Goal: Transaction & Acquisition: Subscribe to service/newsletter

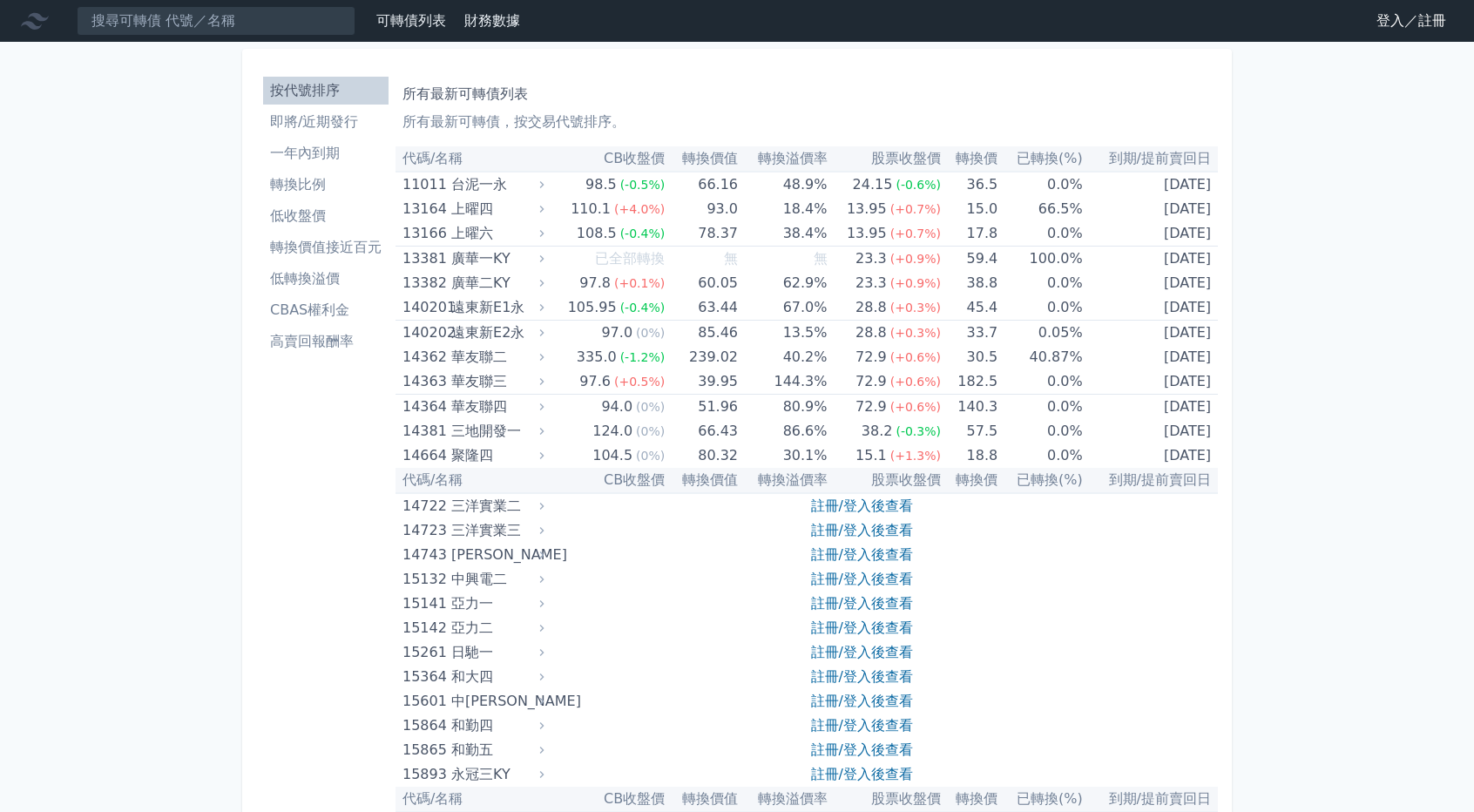
scroll to position [9666, 0]
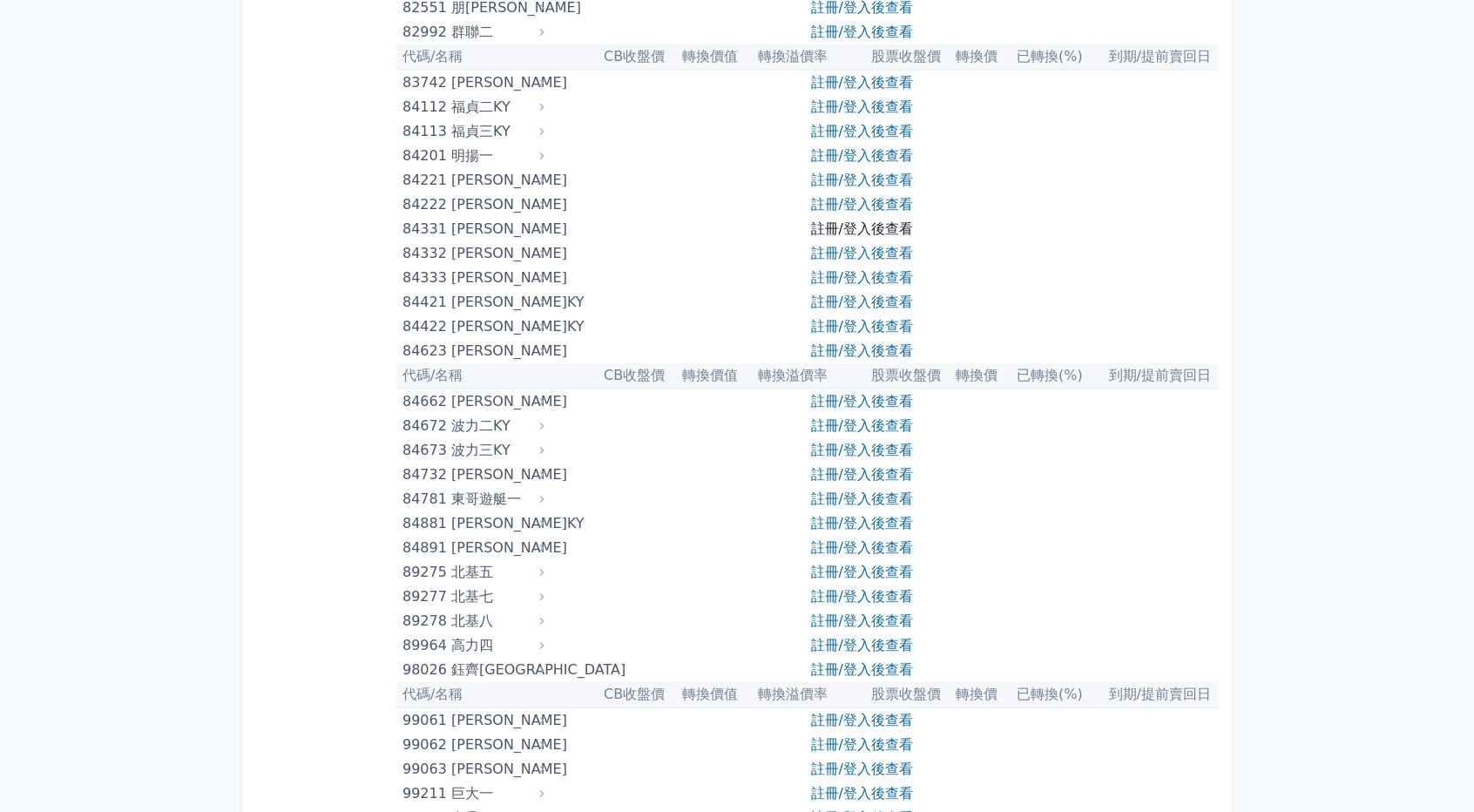
click at [883, 229] on link "註冊/登入後查看" at bounding box center [862, 228] width 102 height 17
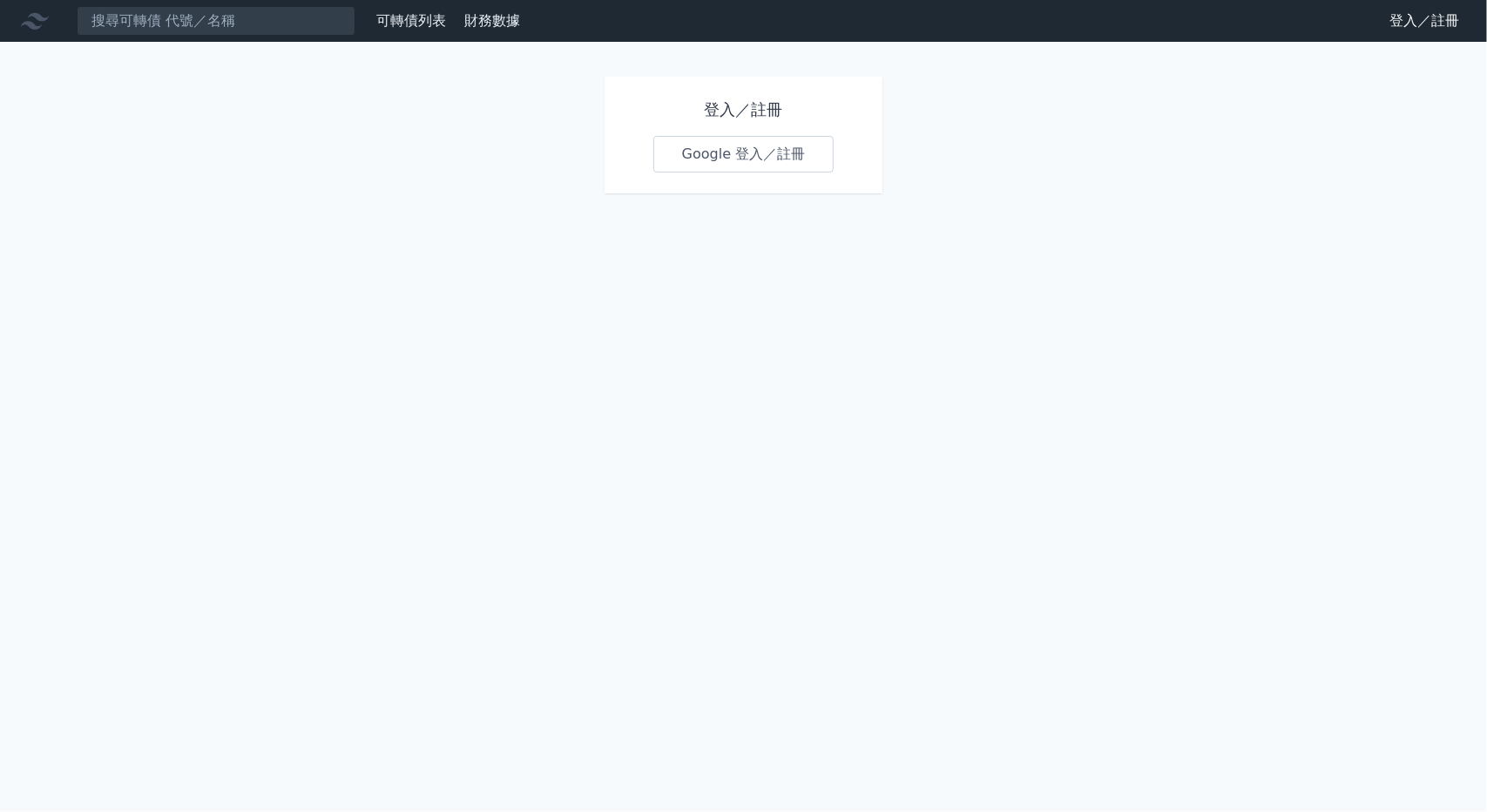
click at [793, 163] on link "Google 登入／註冊" at bounding box center [743, 155] width 181 height 37
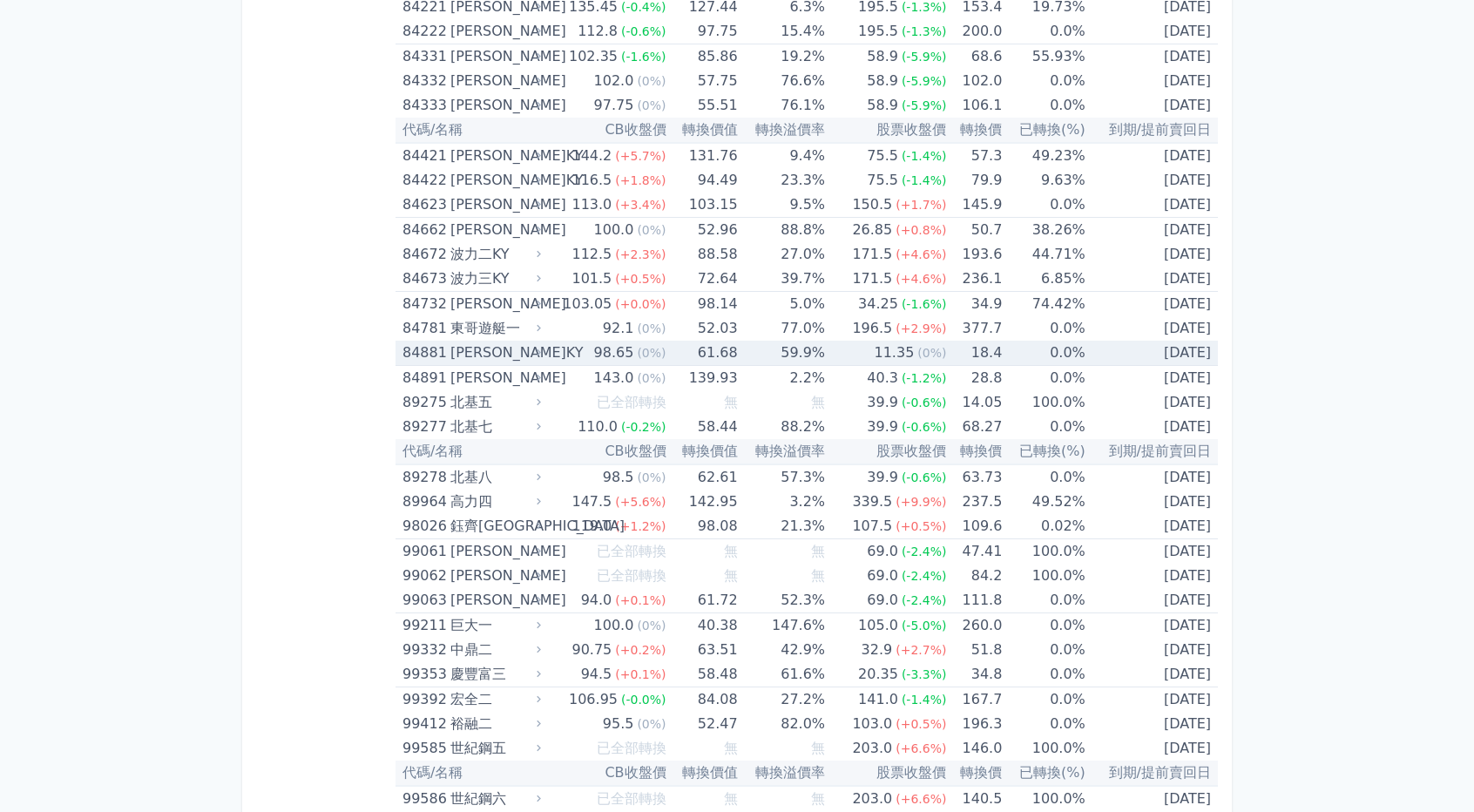
scroll to position [10015, 0]
